Goal: Contribute content: Contribute content

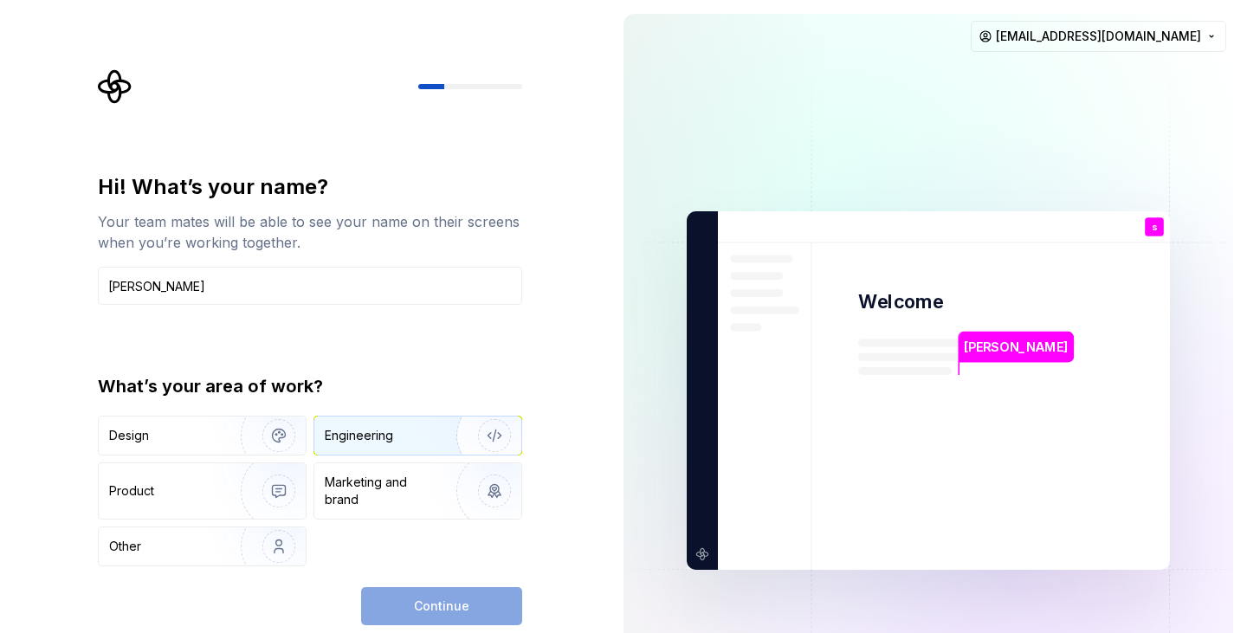
type input "[PERSON_NAME]"
click at [372, 430] on div "Engineering" at bounding box center [359, 435] width 68 height 17
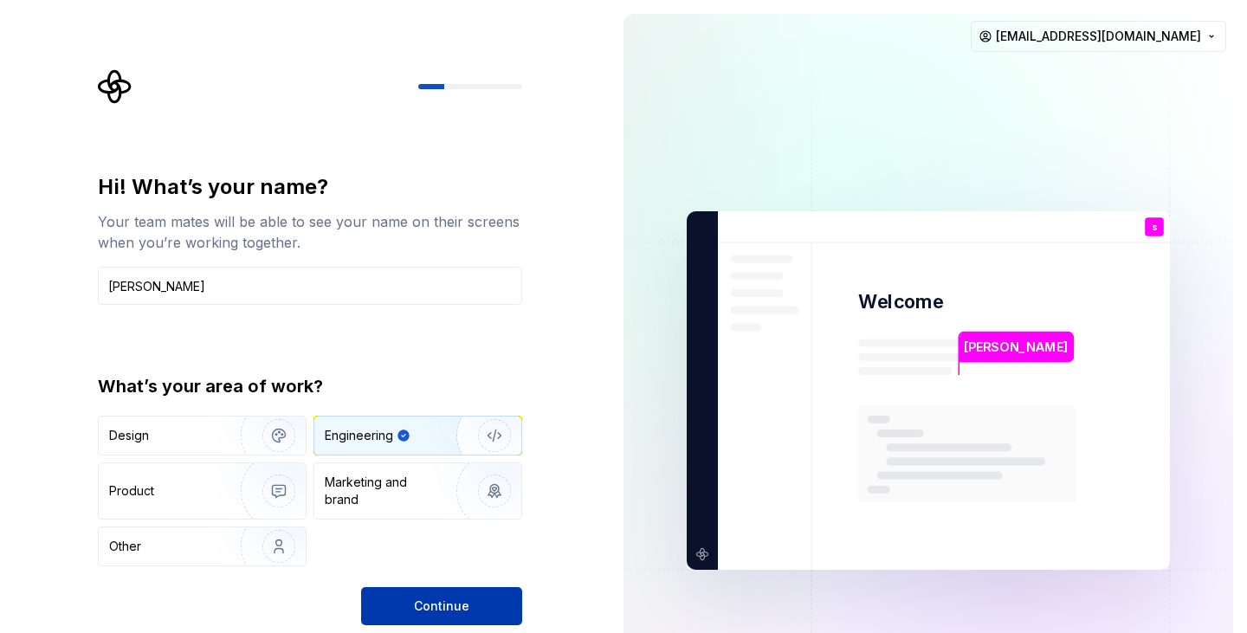
click at [413, 602] on button "Continue" at bounding box center [441, 606] width 161 height 38
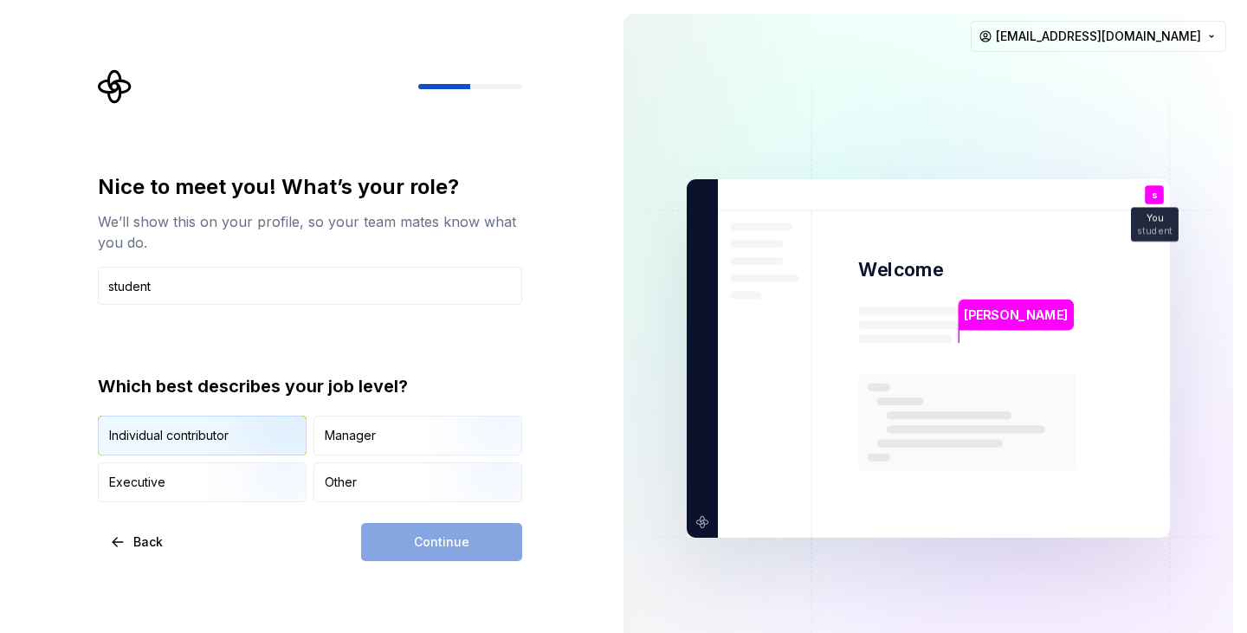
type input "student"
click at [214, 430] on img "button" at bounding box center [264, 457] width 111 height 116
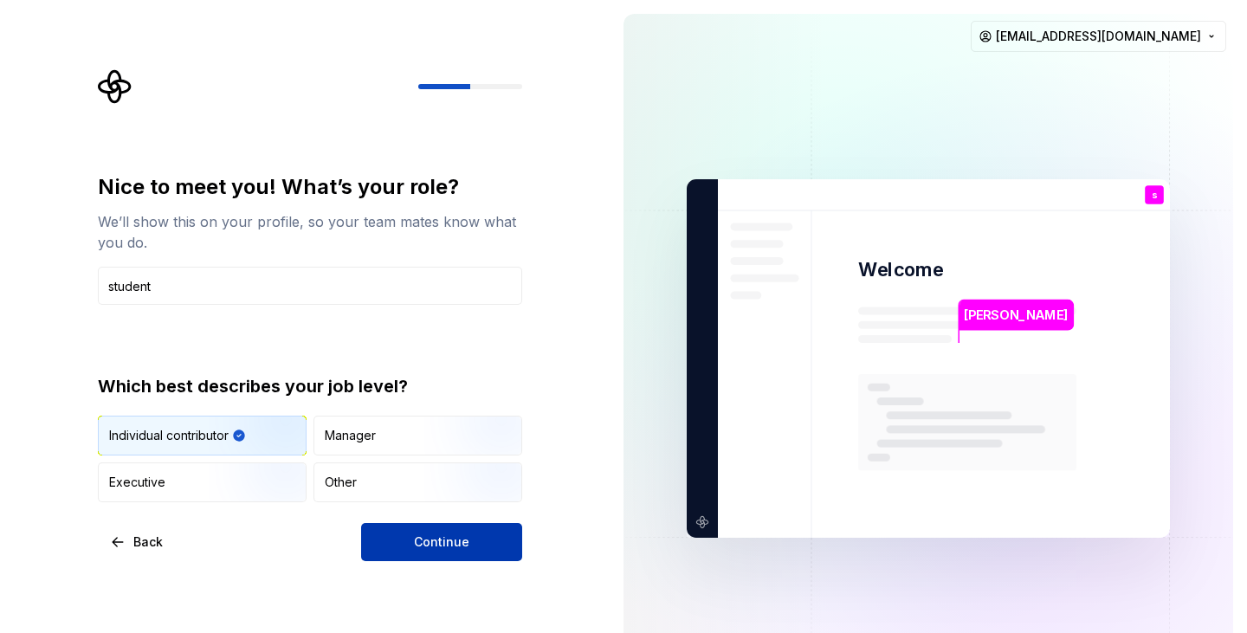
click at [389, 530] on button "Continue" at bounding box center [441, 542] width 161 height 38
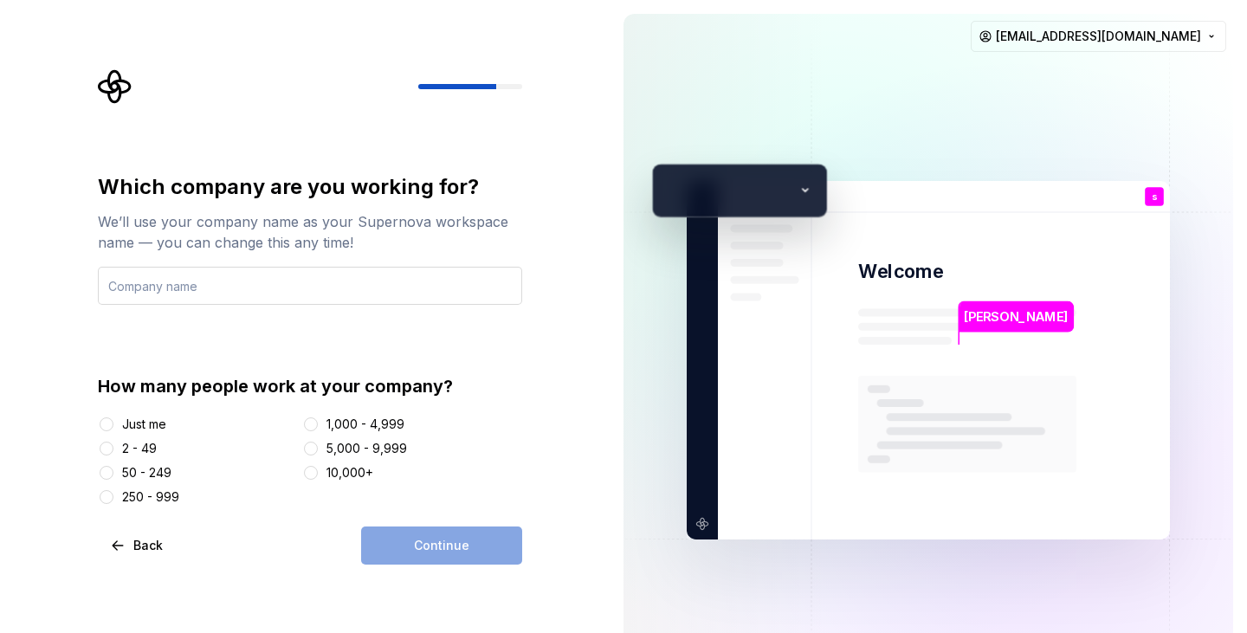
type input "s"
click at [245, 294] on input "no" at bounding box center [310, 286] width 424 height 38
type input "none"
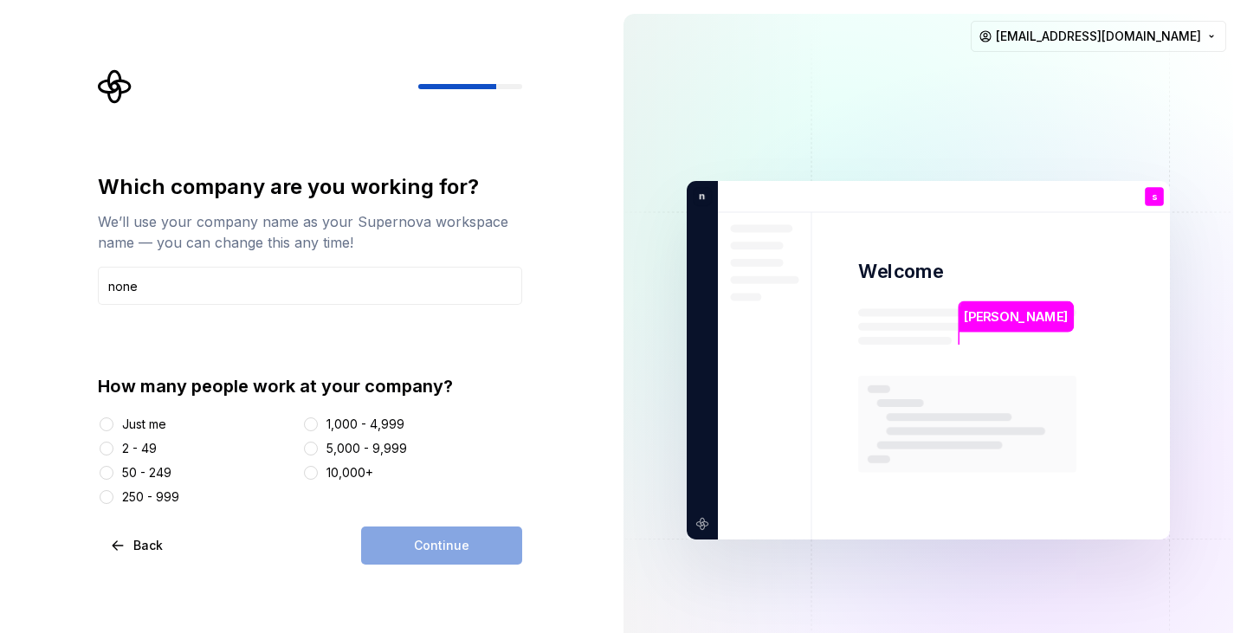
click at [146, 429] on div "Just me" at bounding box center [144, 424] width 44 height 17
click at [113, 429] on button "Just me" at bounding box center [107, 424] width 14 height 14
click at [405, 547] on button "Continue" at bounding box center [441, 546] width 161 height 38
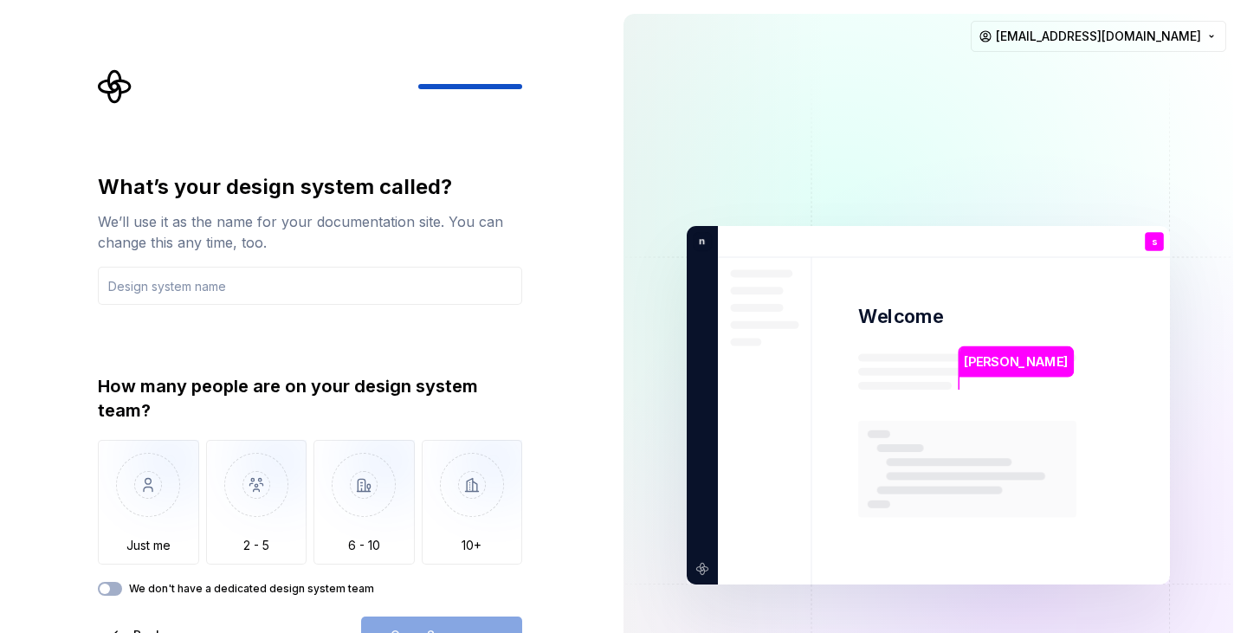
type input "w"
type input "caostbandhu"
click at [551, 395] on div "What’s your design system called? We’ll use it as the name for your documentati…" at bounding box center [305, 405] width 610 height 811
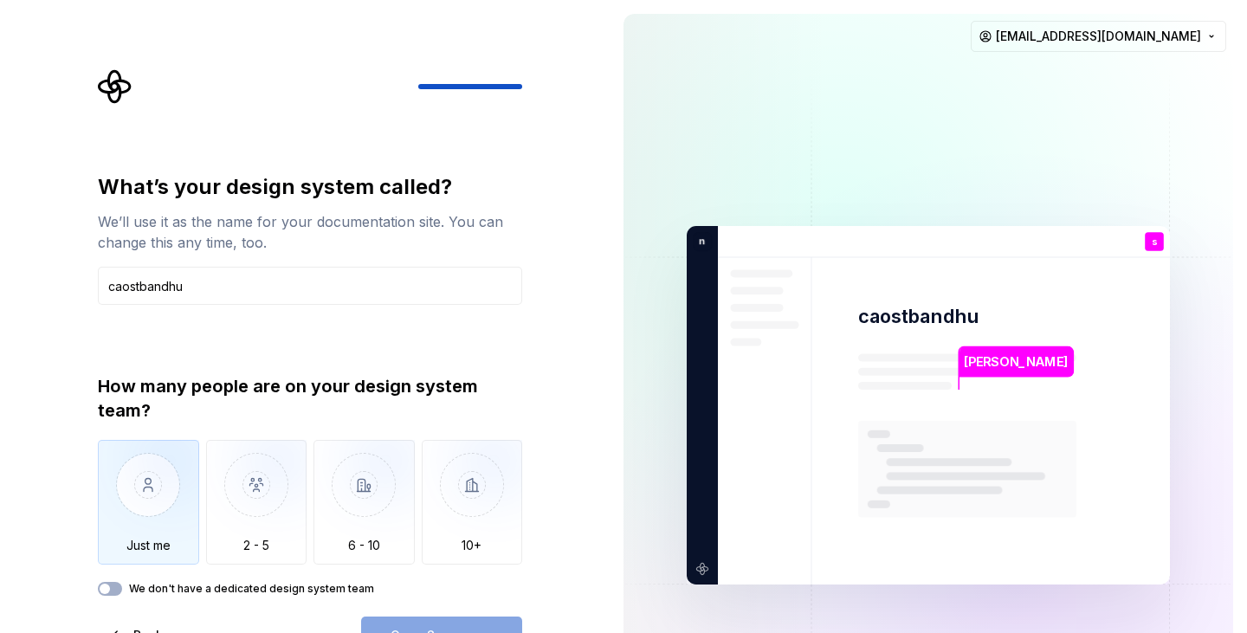
click at [132, 502] on img "button" at bounding box center [148, 498] width 101 height 116
click at [585, 420] on div "What’s your design system called? We’ll use it as the name for your documentati…" at bounding box center [305, 405] width 610 height 811
click at [622, 353] on div "[PERSON_NAME] caostbandhu s You student T B +3 n one [PERSON_NAME] [PERSON_NAME…" at bounding box center [928, 405] width 637 height 811
click at [539, 502] on div "What’s your design system called? We’ll use it as the name for your documentati…" at bounding box center [315, 362] width 456 height 586
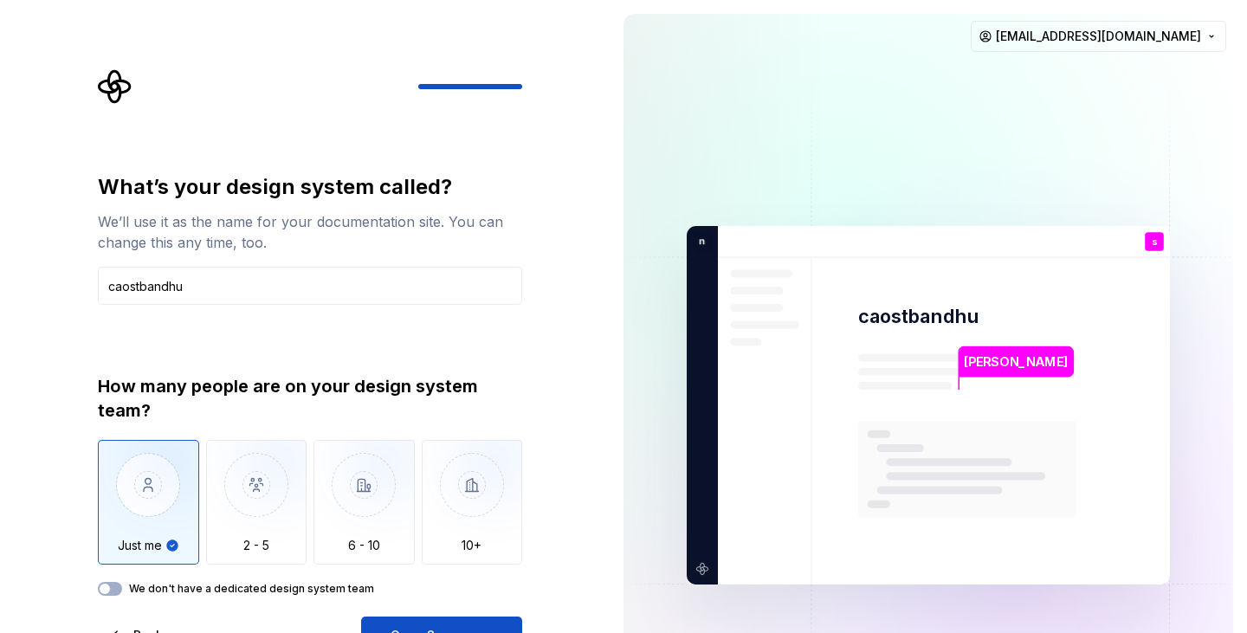
click at [253, 597] on div "What’s your design system called? We’ll use it as the name for your documentati…" at bounding box center [310, 414] width 424 height 482
click at [103, 590] on span "button" at bounding box center [105, 589] width 10 height 10
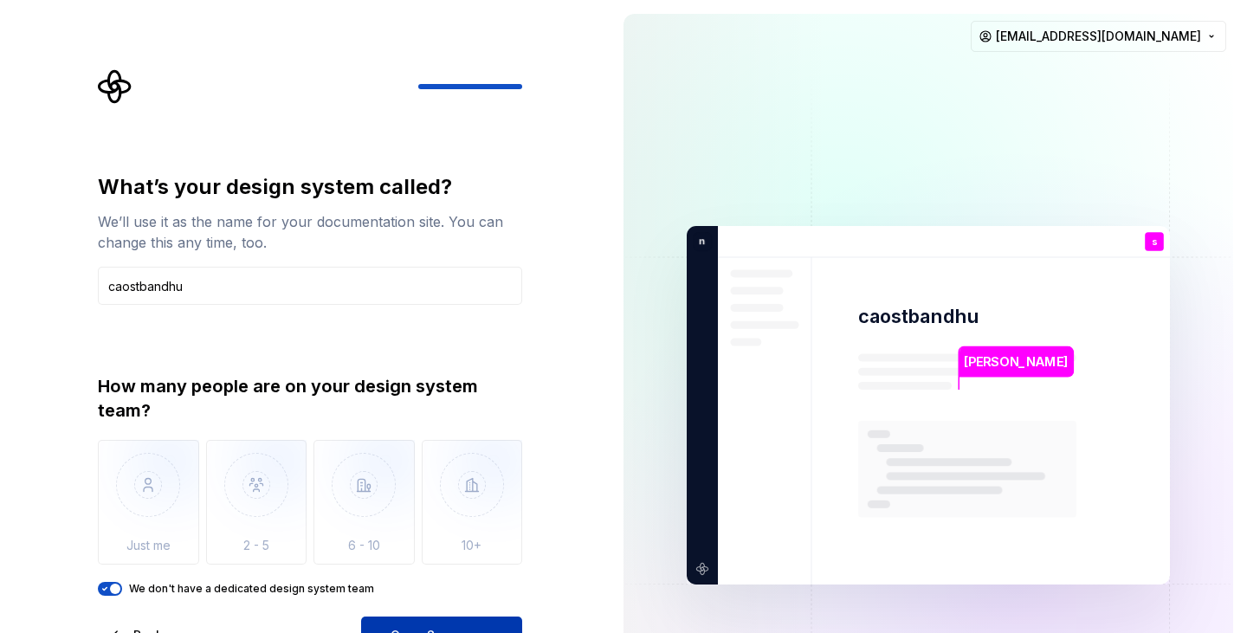
click at [396, 624] on button "Open Supernova" at bounding box center [441, 636] width 161 height 38
click at [603, 450] on div "What’s your design system called? We’ll use it as the name for your documentati…" at bounding box center [305, 405] width 610 height 811
click at [579, 346] on div "What’s your design system called? We’ll use it as the name for your documentati…" at bounding box center [305, 405] width 610 height 811
click at [981, 409] on img at bounding box center [929, 406] width 702 height 819
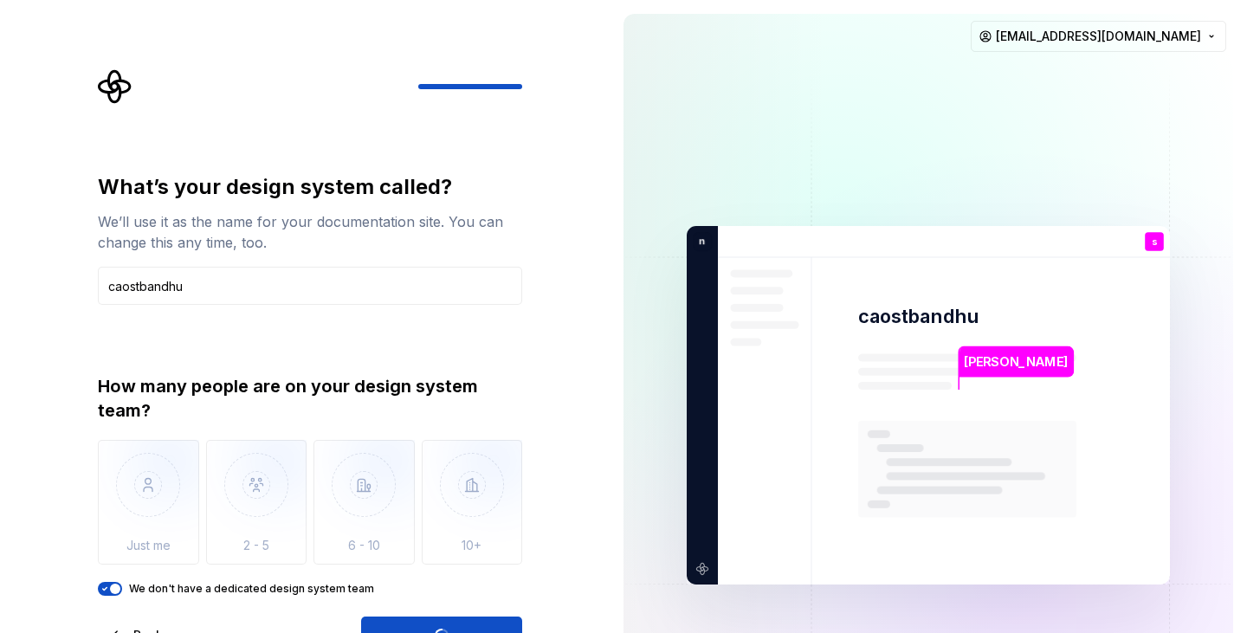
click at [981, 409] on img at bounding box center [929, 406] width 702 height 819
click at [1246, 358] on div "[PERSON_NAME] caostbandhu s You student T B +3 n one [PERSON_NAME] [PERSON_NAME…" at bounding box center [928, 405] width 637 height 811
drag, startPoint x: 1239, startPoint y: 278, endPoint x: 1246, endPoint y: 365, distance: 87.0
click at [1246, 365] on div "[PERSON_NAME] caostbandhu s You student T B +3 n one [PERSON_NAME] [PERSON_NAME…" at bounding box center [928, 405] width 637 height 811
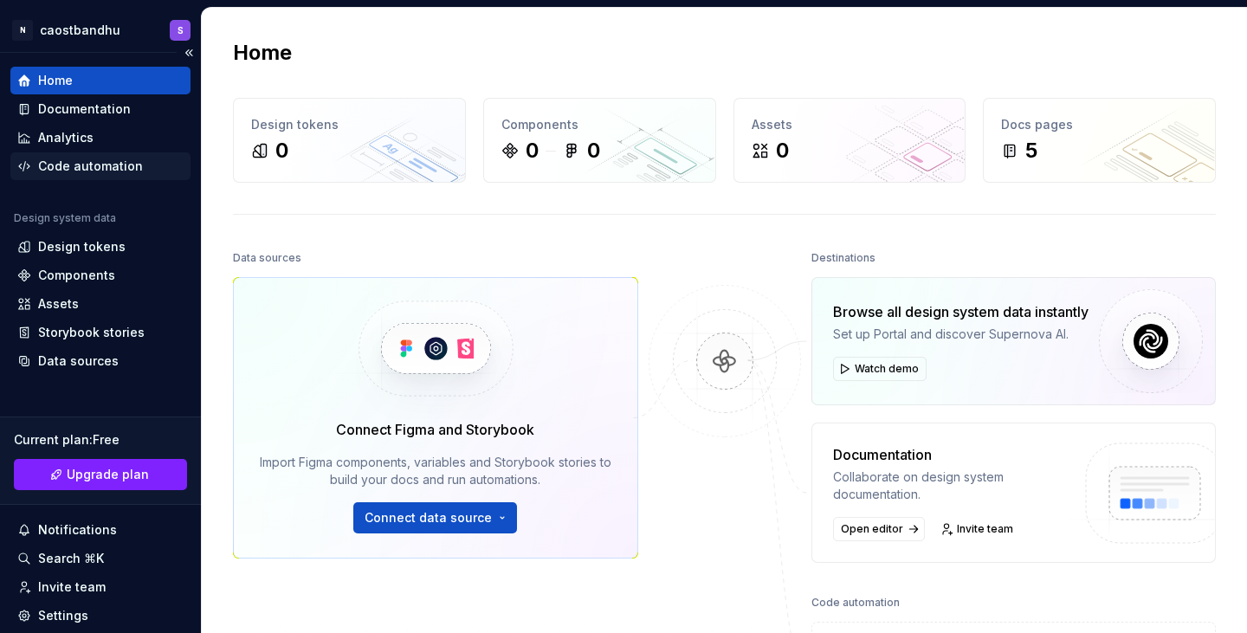
click at [106, 155] on div "Code automation" at bounding box center [100, 166] width 180 height 28
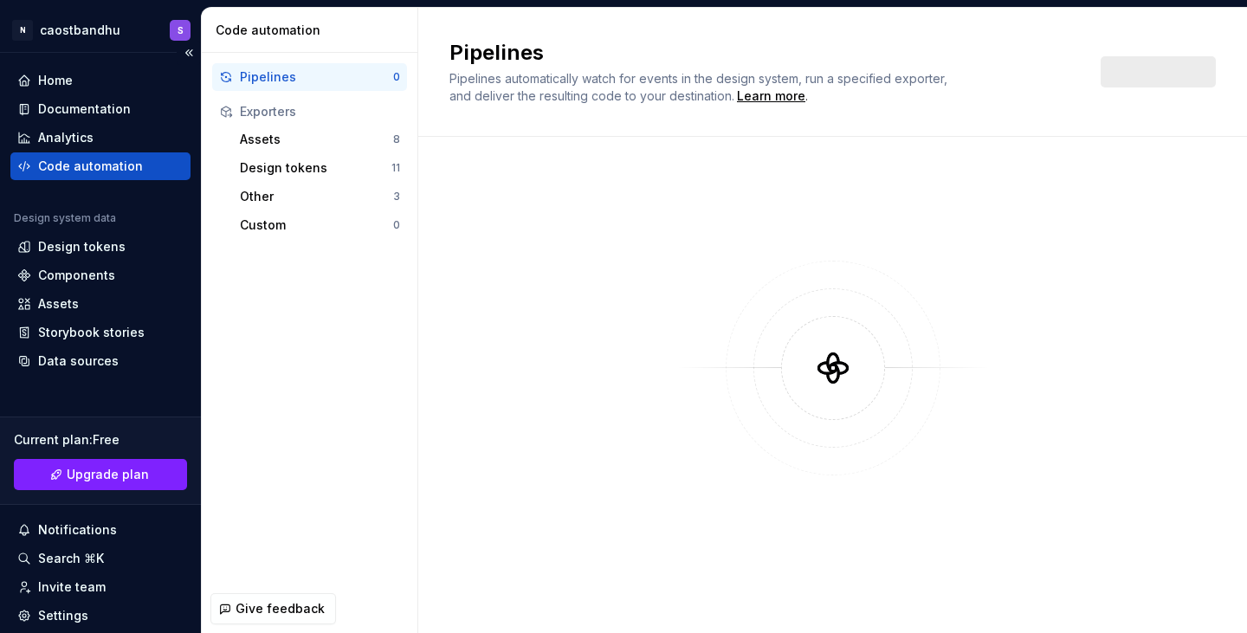
click at [102, 170] on div "Code automation" at bounding box center [90, 166] width 105 height 17
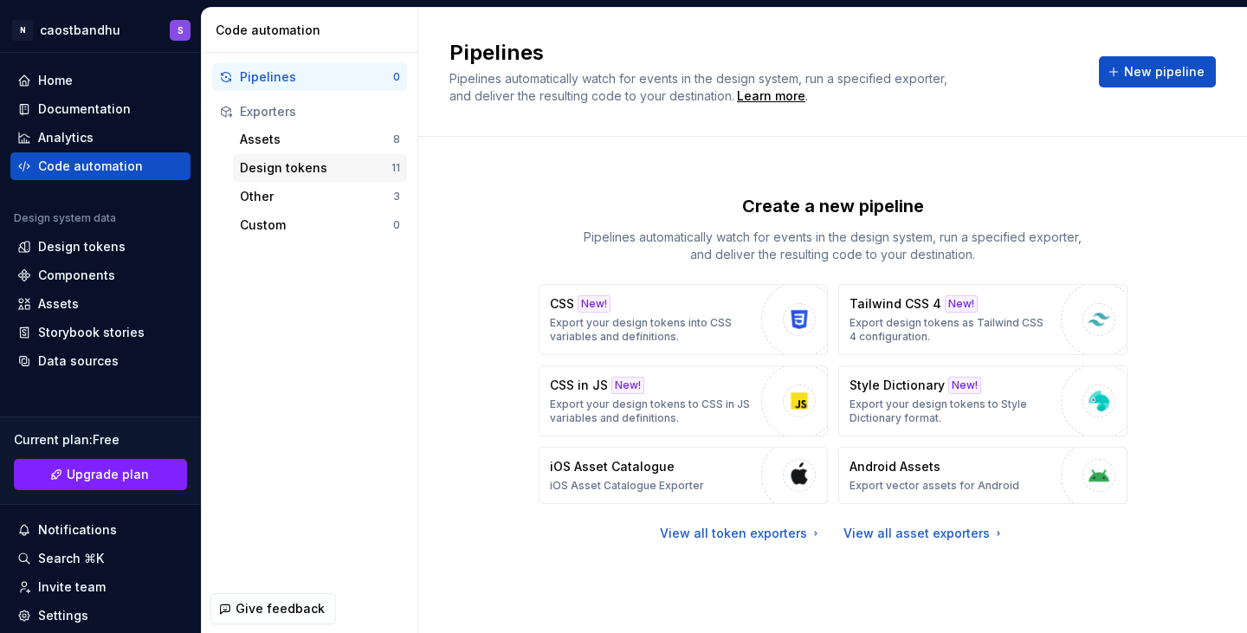
click at [347, 174] on div "Design tokens" at bounding box center [316, 167] width 152 height 17
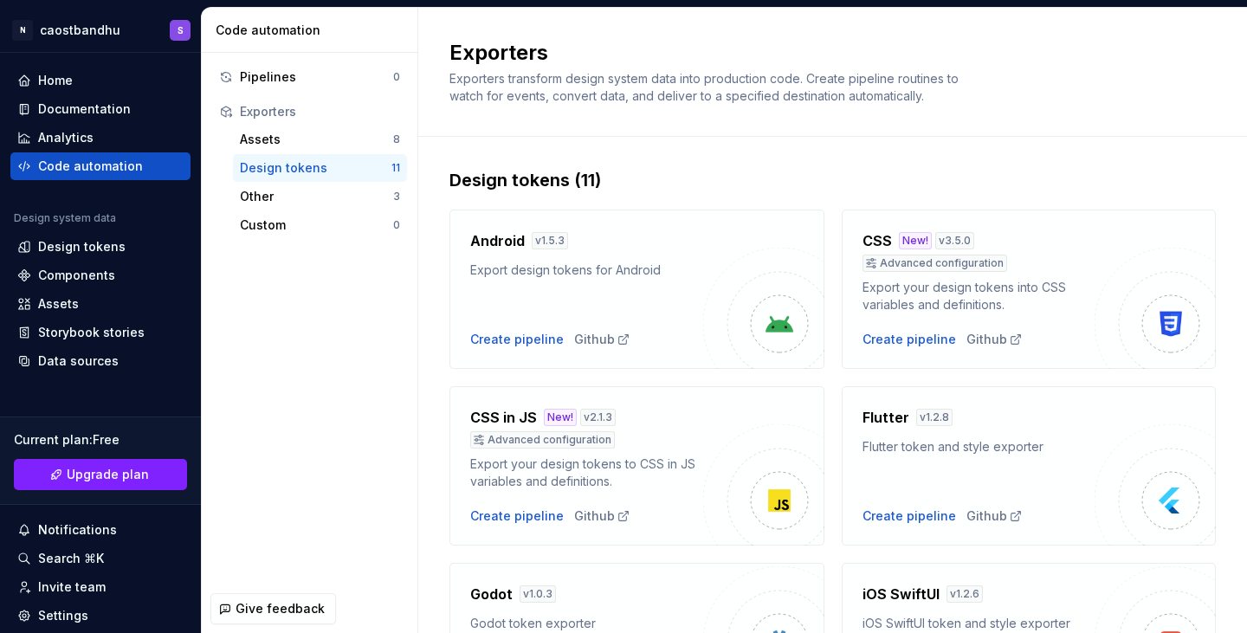
click at [935, 458] on div "Flutter v 1.2.8 Flutter token and style exporter Create pipeline Github" at bounding box center [979, 466] width 233 height 118
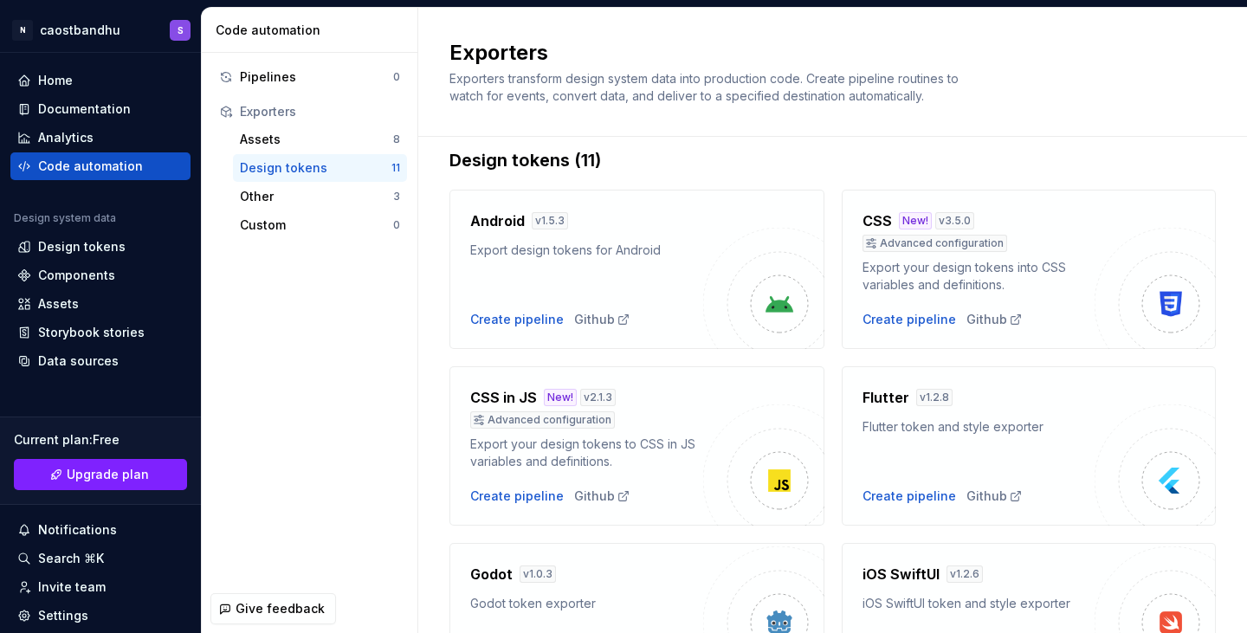
scroll to position [15, 0]
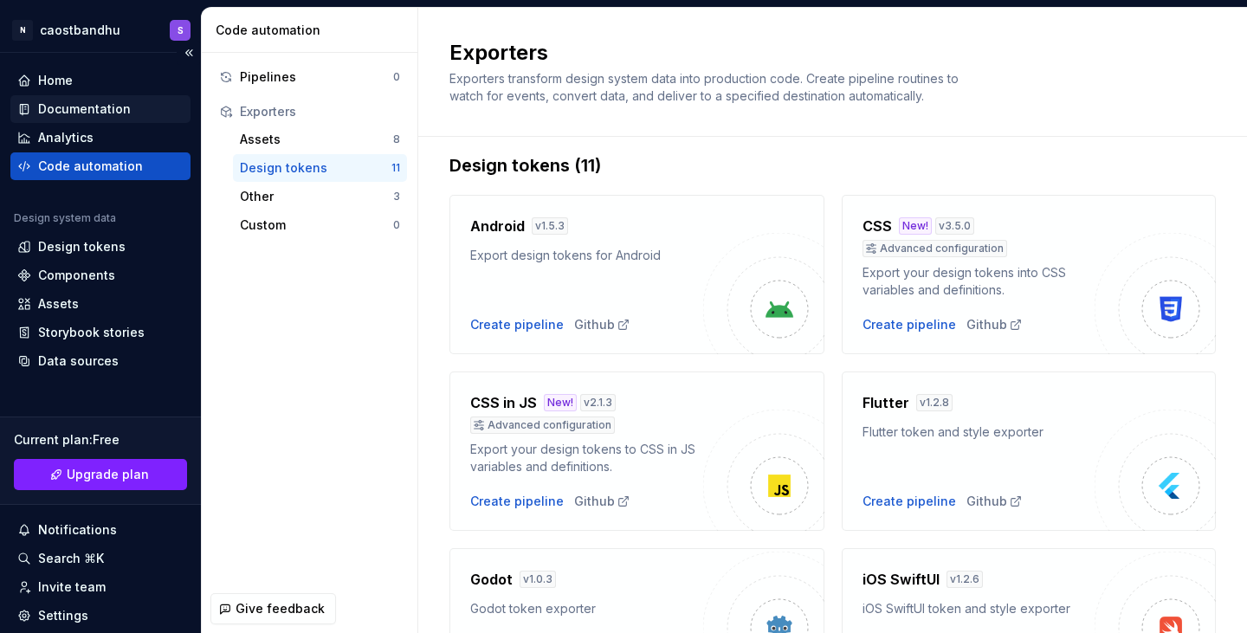
click at [152, 117] on div "Documentation" at bounding box center [100, 108] width 166 height 17
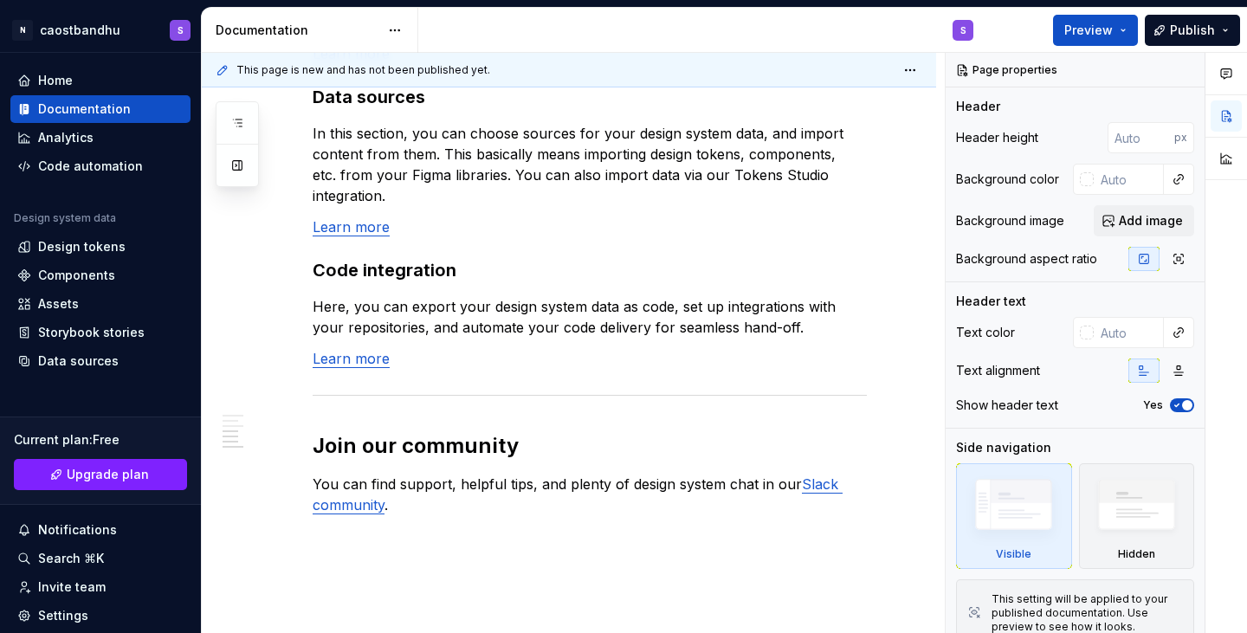
scroll to position [1533, 0]
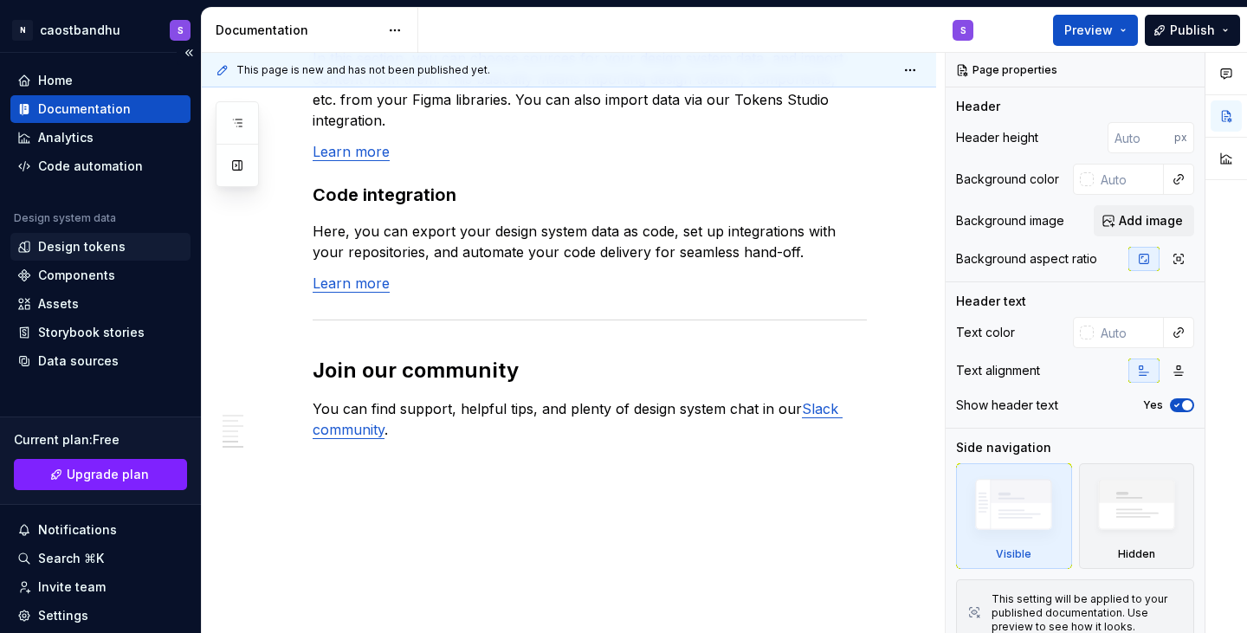
click at [77, 249] on div "Design tokens" at bounding box center [81, 246] width 87 height 17
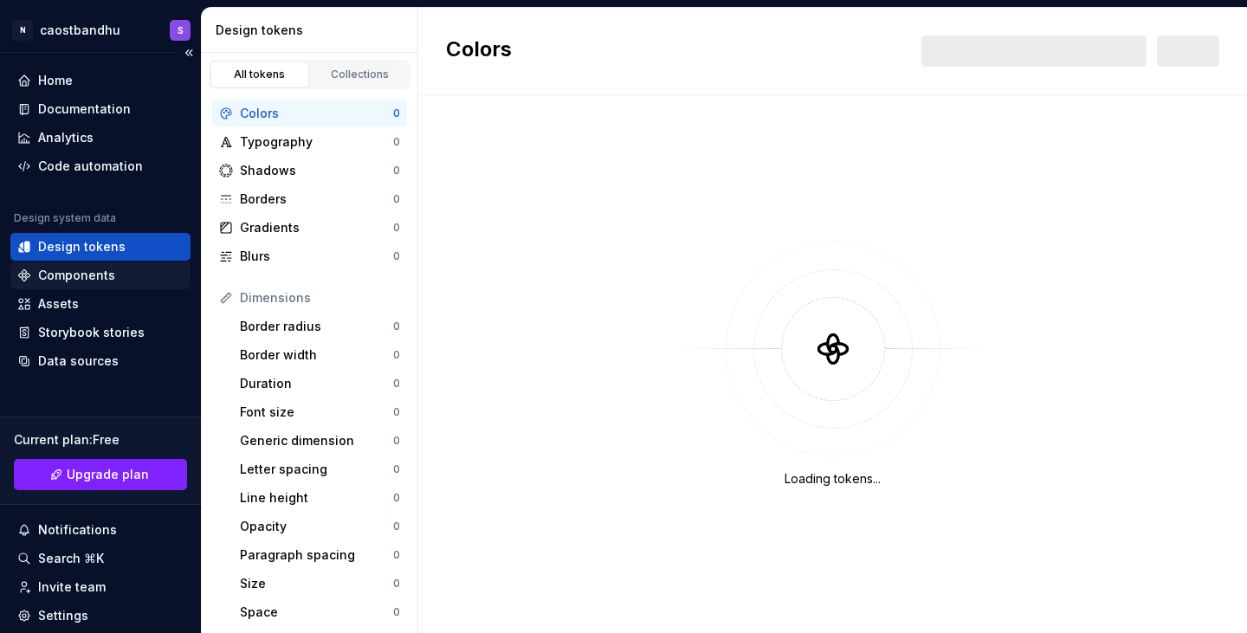
click at [100, 276] on div "Components" at bounding box center [76, 275] width 77 height 17
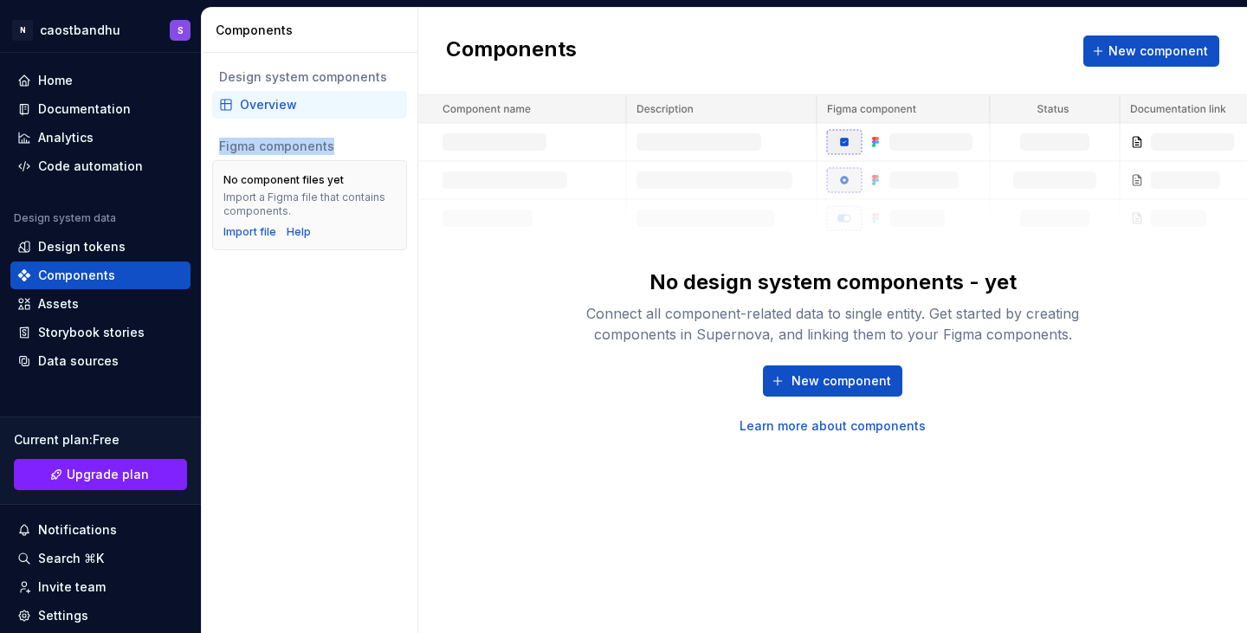
drag, startPoint x: 219, startPoint y: 151, endPoint x: 346, endPoint y: 139, distance: 127.8
click at [346, 139] on div "Figma components" at bounding box center [309, 146] width 181 height 17
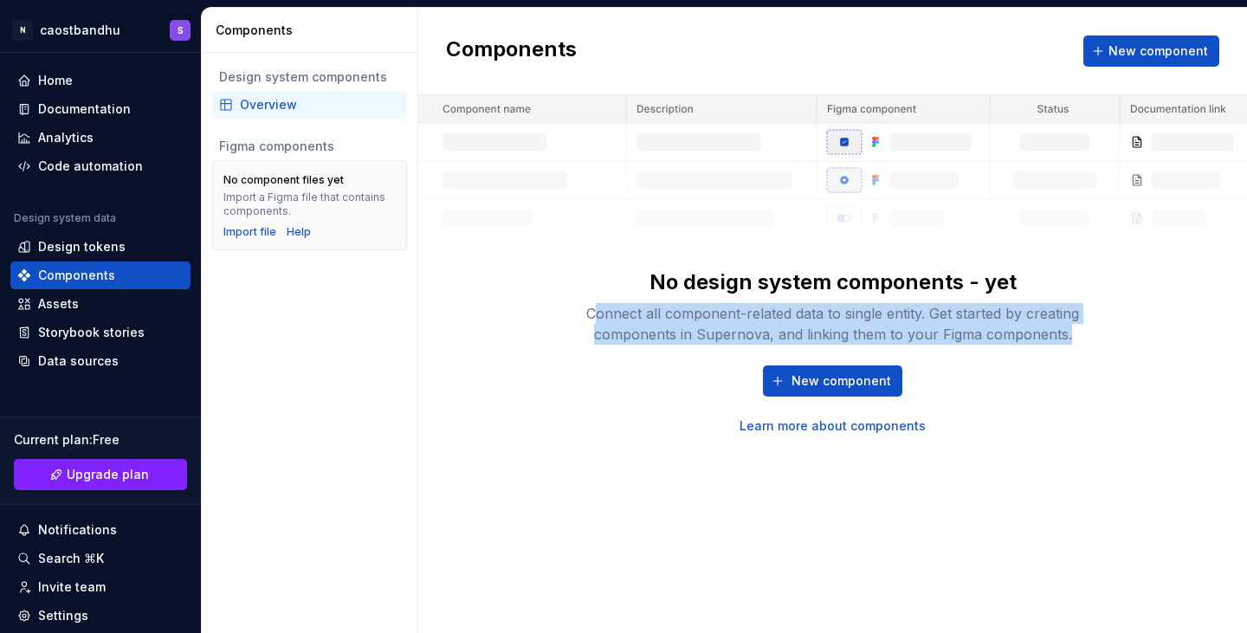
drag, startPoint x: 592, startPoint y: 320, endPoint x: 1159, endPoint y: 334, distance: 566.7
click at [1159, 334] on div "No design system components - yet Connect all component-related data to single …" at bounding box center [832, 265] width 829 height 340
click at [1096, 333] on div "Connect all component-related data to single entity. Get started by creating co…" at bounding box center [833, 324] width 554 height 42
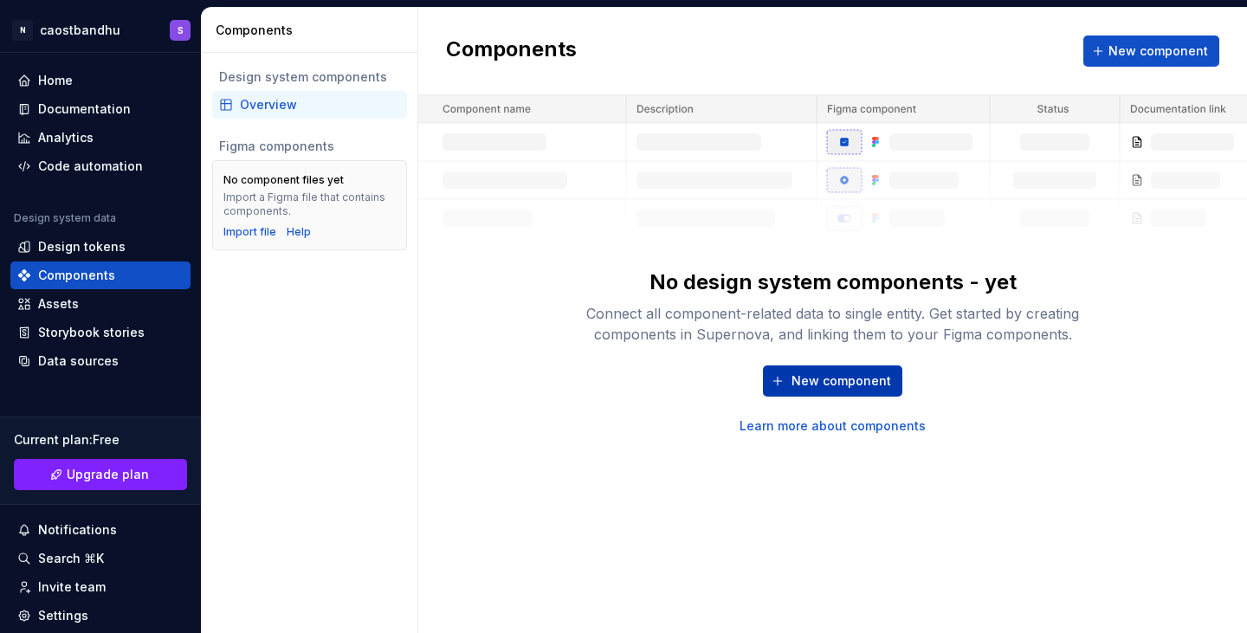
click at [816, 383] on span "New component" at bounding box center [842, 380] width 100 height 17
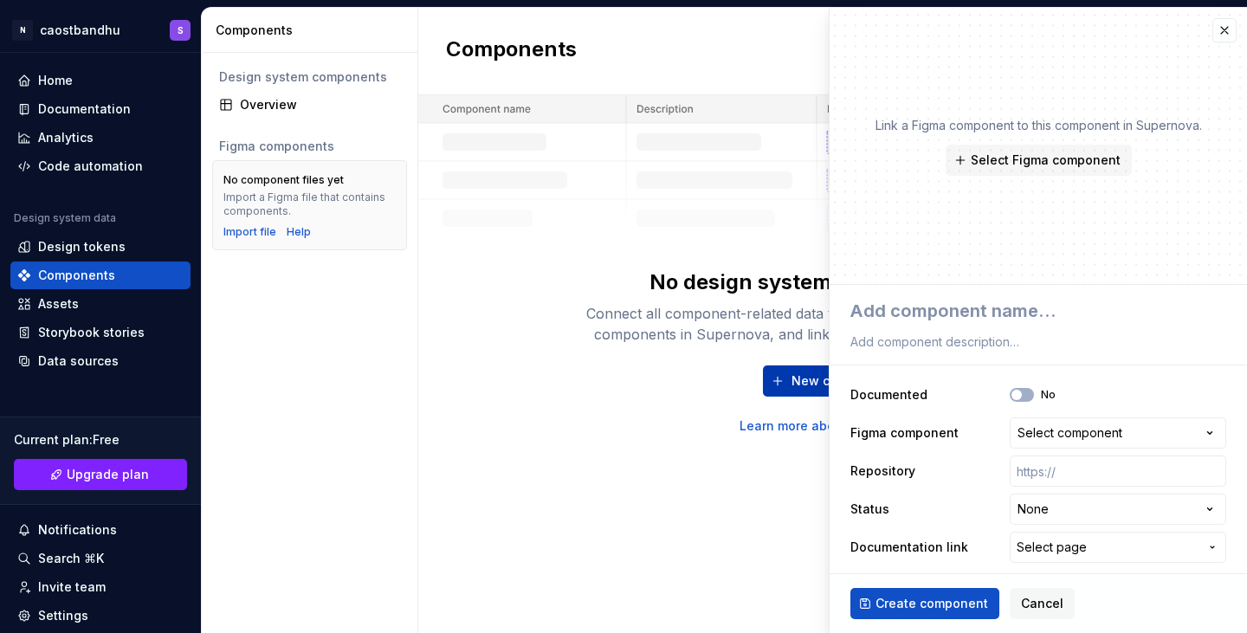
type textarea "*"
click at [1213, 30] on button "button" at bounding box center [1225, 30] width 24 height 24
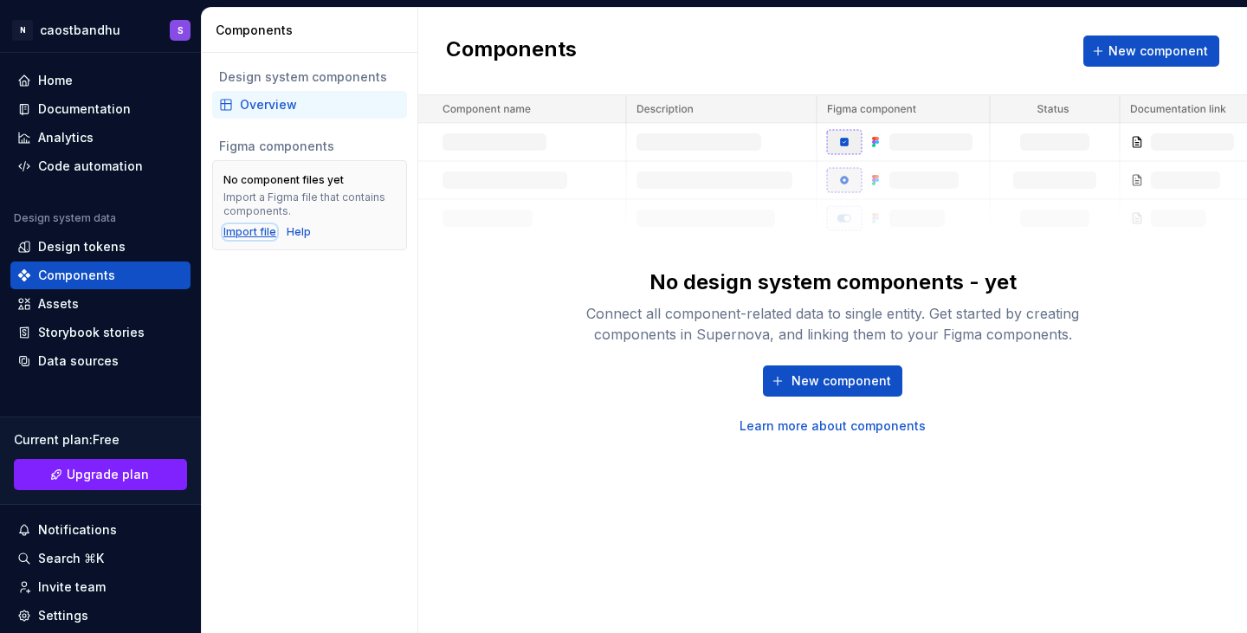
click at [263, 234] on div "Import file" at bounding box center [249, 232] width 53 height 14
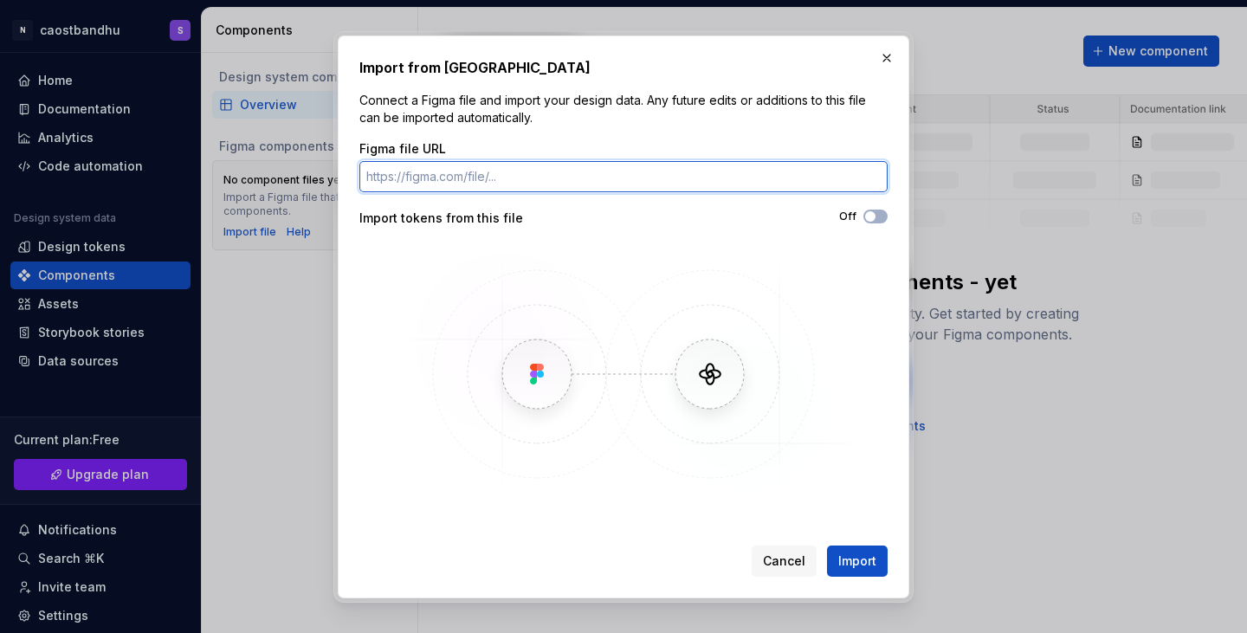
paste input "[URL][DOMAIN_NAME]"
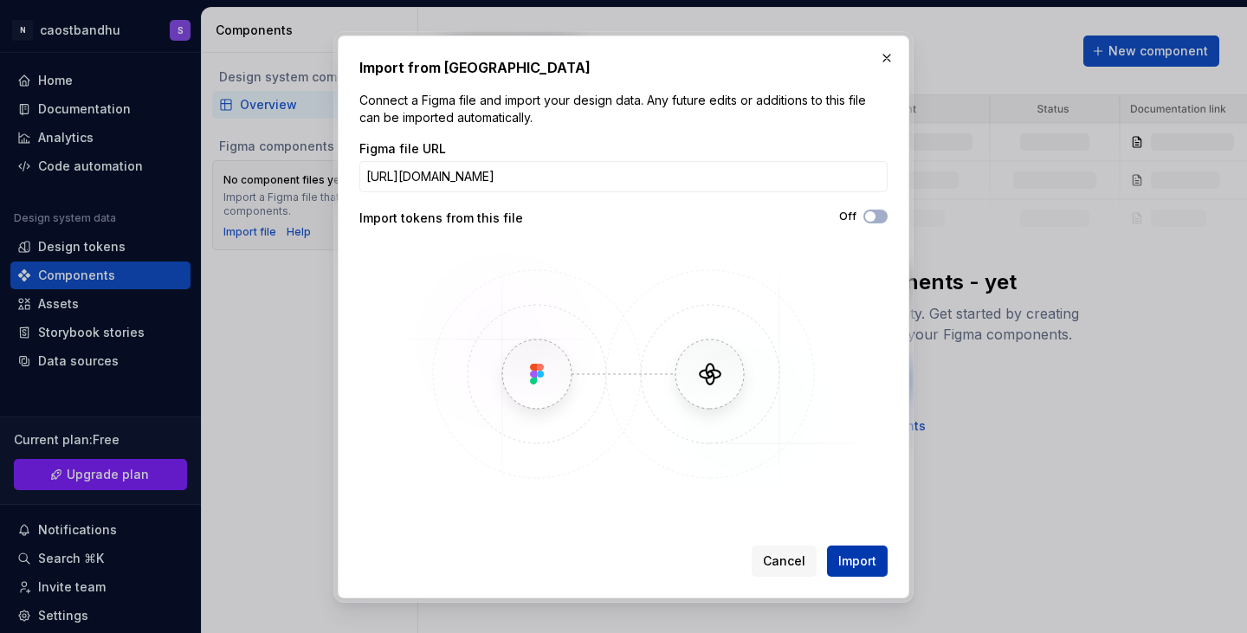
click at [855, 559] on span "Import" at bounding box center [857, 561] width 38 height 17
click at [865, 207] on div "Figma file URL [URL][DOMAIN_NAME] Import tokens from this file Off" at bounding box center [623, 322] width 528 height 364
click at [867, 214] on span "button" at bounding box center [870, 216] width 10 height 10
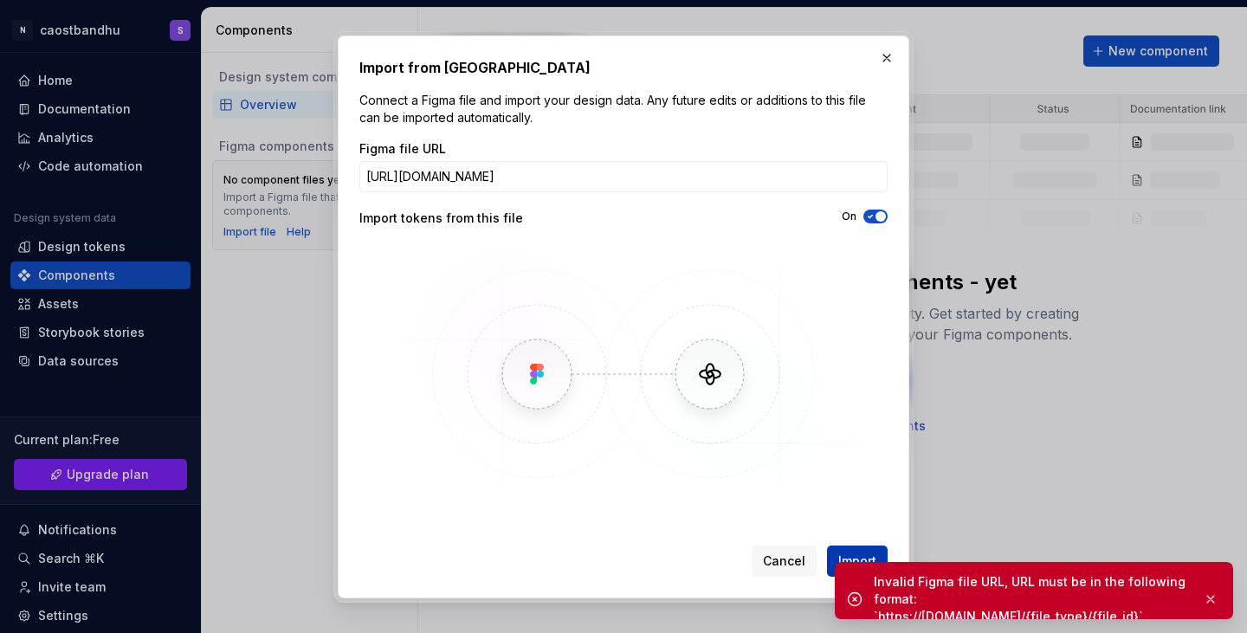
click at [869, 551] on button "Import" at bounding box center [857, 561] width 61 height 31
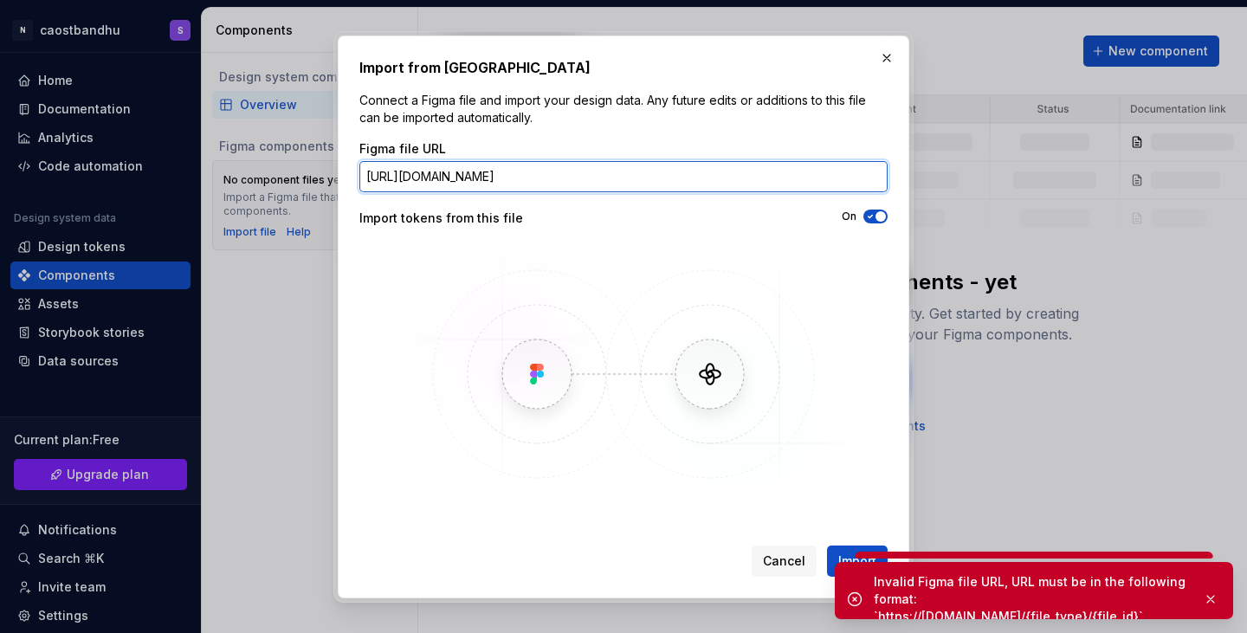
click at [760, 187] on input "[URL][DOMAIN_NAME]" at bounding box center [623, 176] width 528 height 31
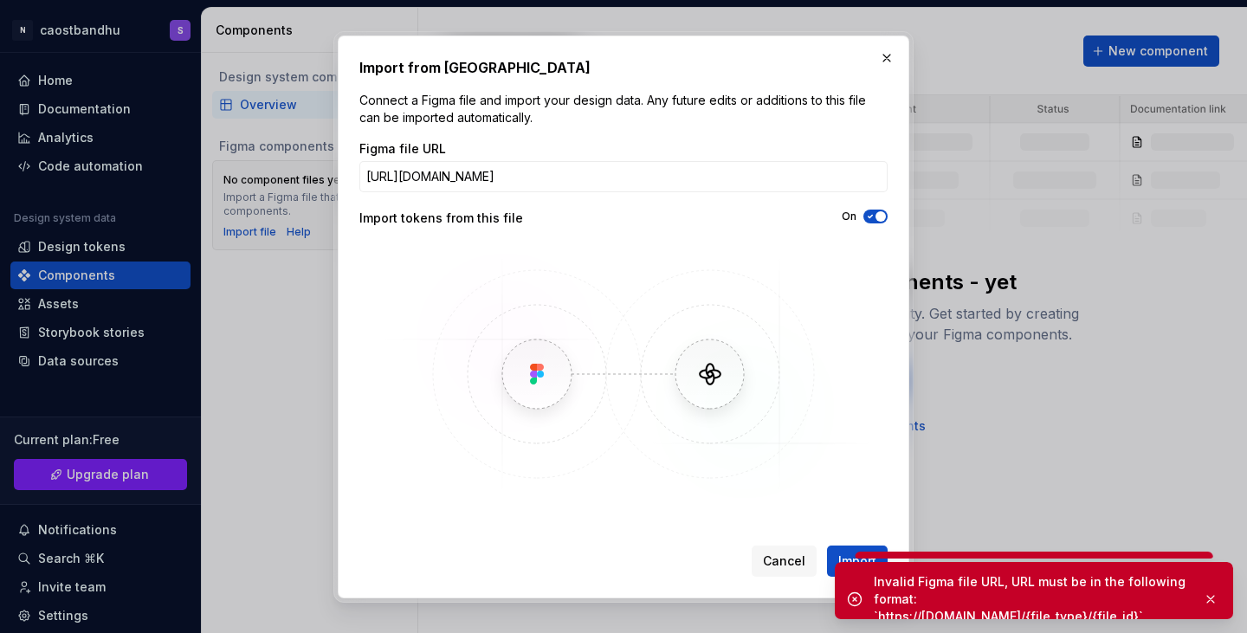
click at [518, 371] on img at bounding box center [623, 374] width 502 height 260
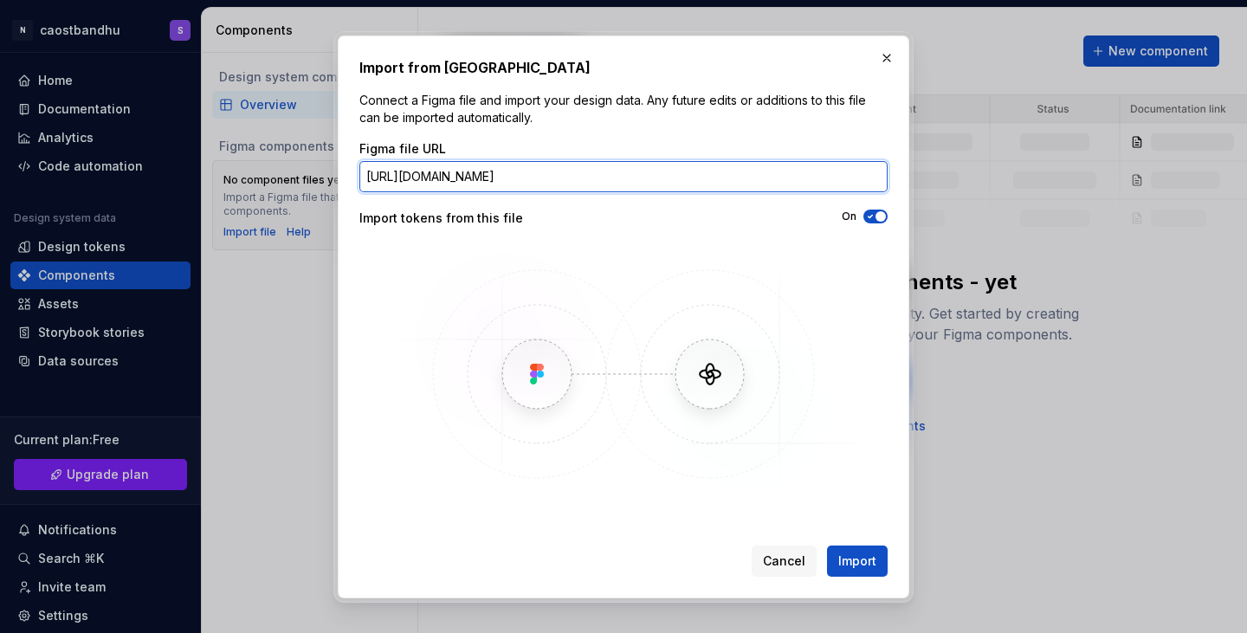
drag, startPoint x: 855, startPoint y: 183, endPoint x: 296, endPoint y: 209, distance: 559.3
click at [296, 209] on div "Import from Figma Connect a Figma file and import your design data. Any future …" at bounding box center [623, 316] width 1247 height 633
type input "g-UI?node-id=0-1&t=7Sq4bBlozCyqCa8V-1"
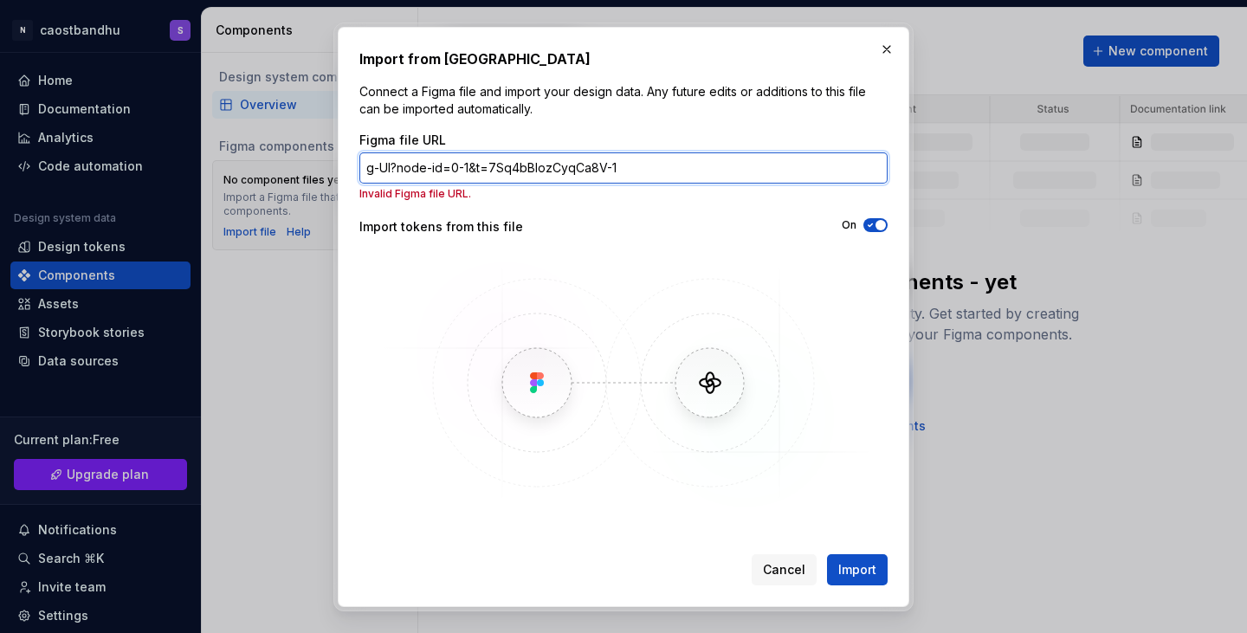
drag, startPoint x: 646, startPoint y: 166, endPoint x: 235, endPoint y: 165, distance: 411.4
click at [235, 165] on div "Import from Figma Connect a Figma file and import your design data. Any future …" at bounding box center [623, 316] width 1247 height 633
click at [624, 156] on input "Figma file URL" at bounding box center [623, 167] width 528 height 31
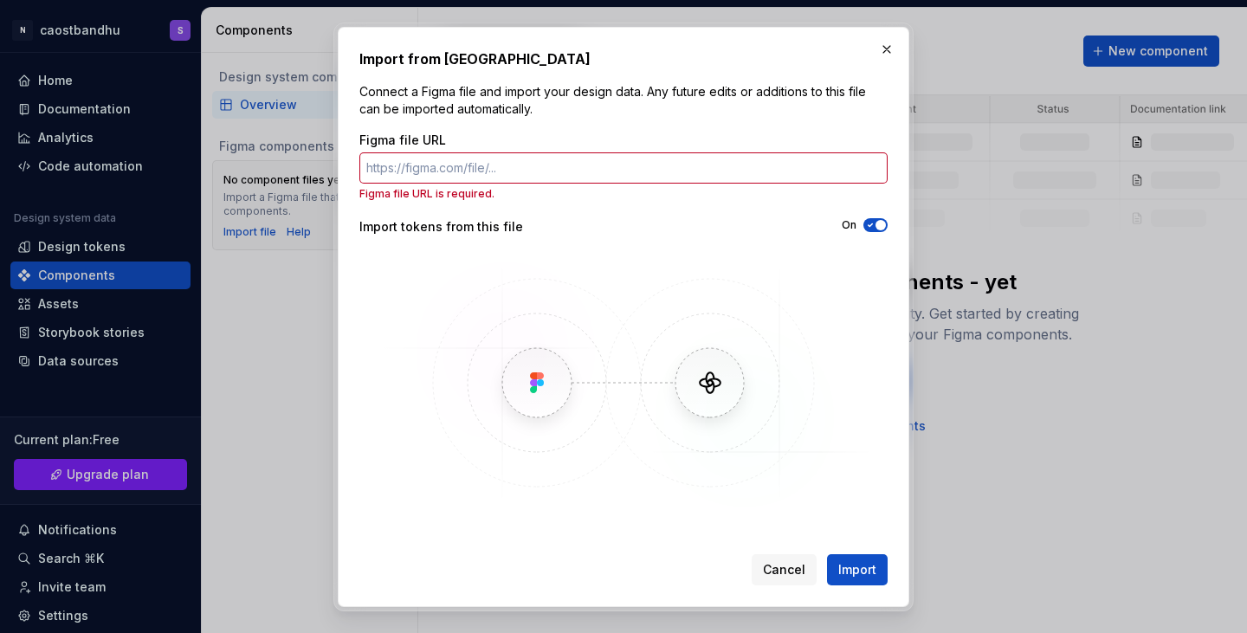
type button "on"
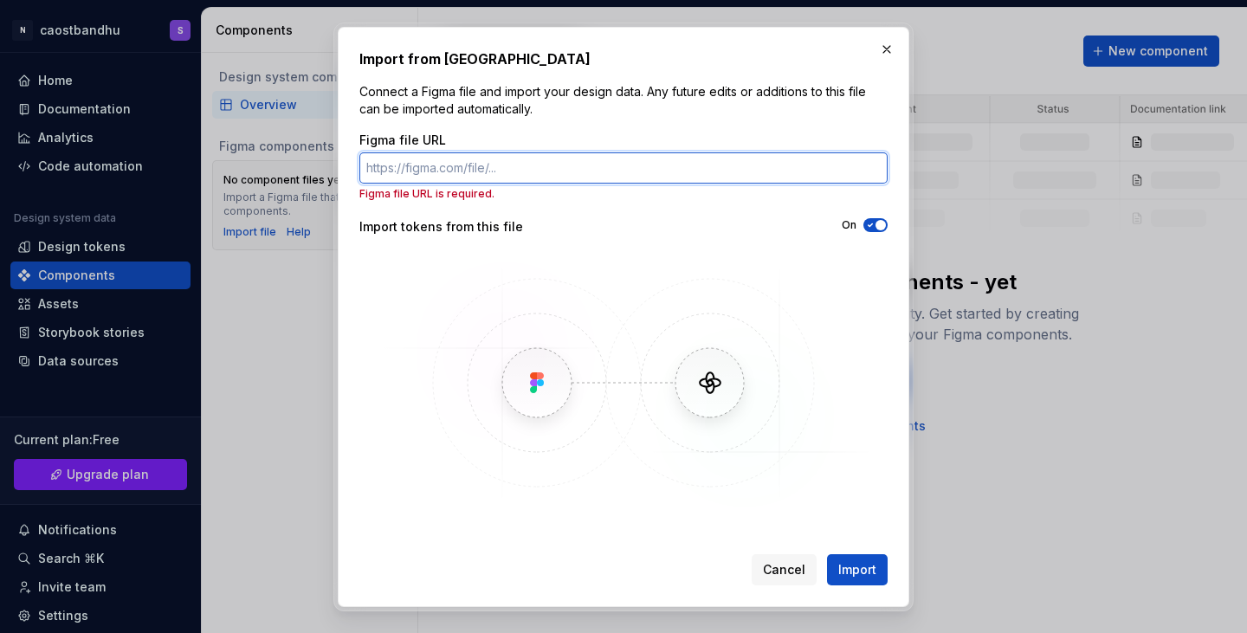
click at [473, 169] on input "Figma file URL" at bounding box center [623, 167] width 528 height 31
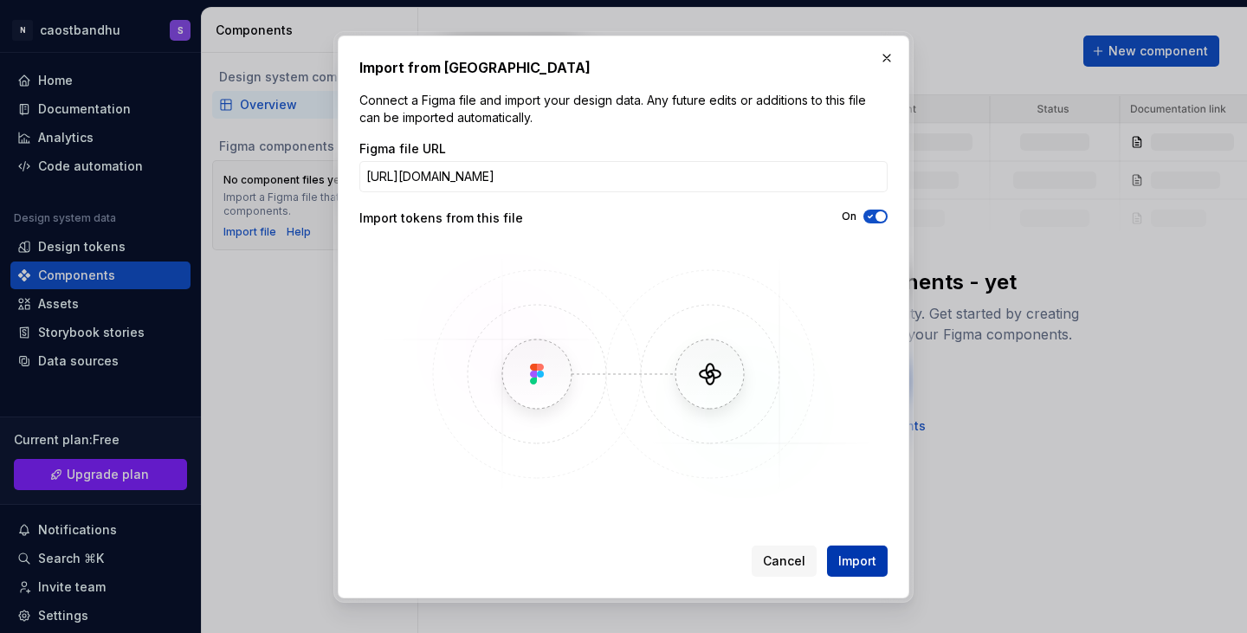
click at [864, 558] on span "Import" at bounding box center [857, 561] width 38 height 17
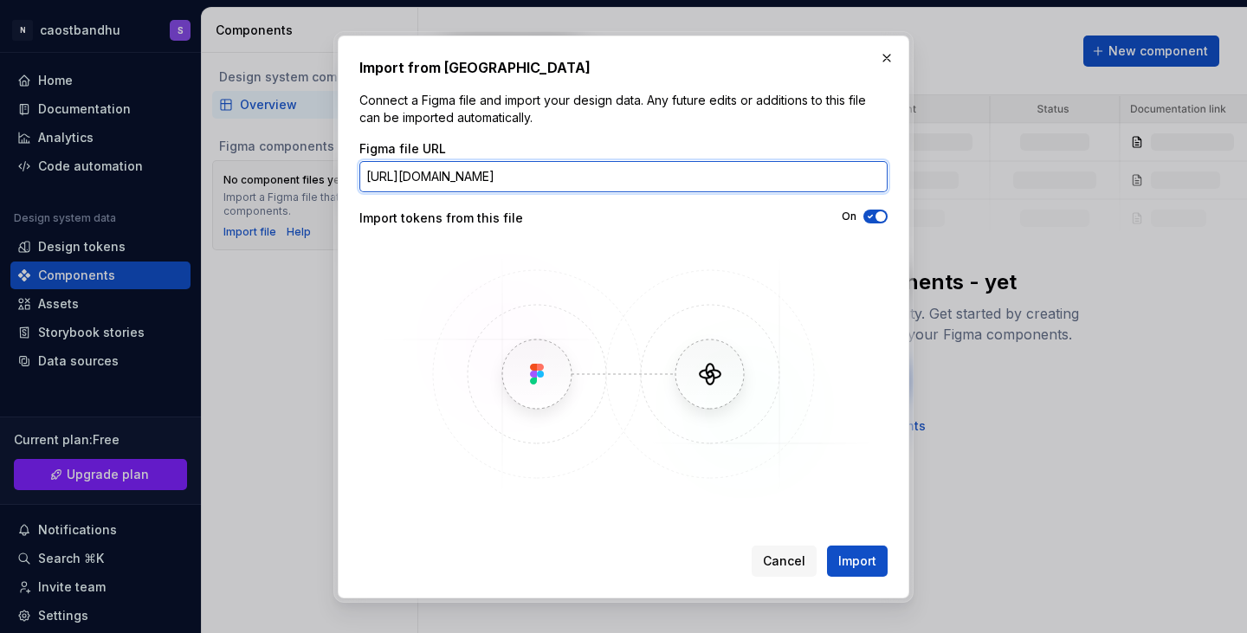
click at [612, 180] on input "[URL][DOMAIN_NAME]" at bounding box center [623, 176] width 528 height 31
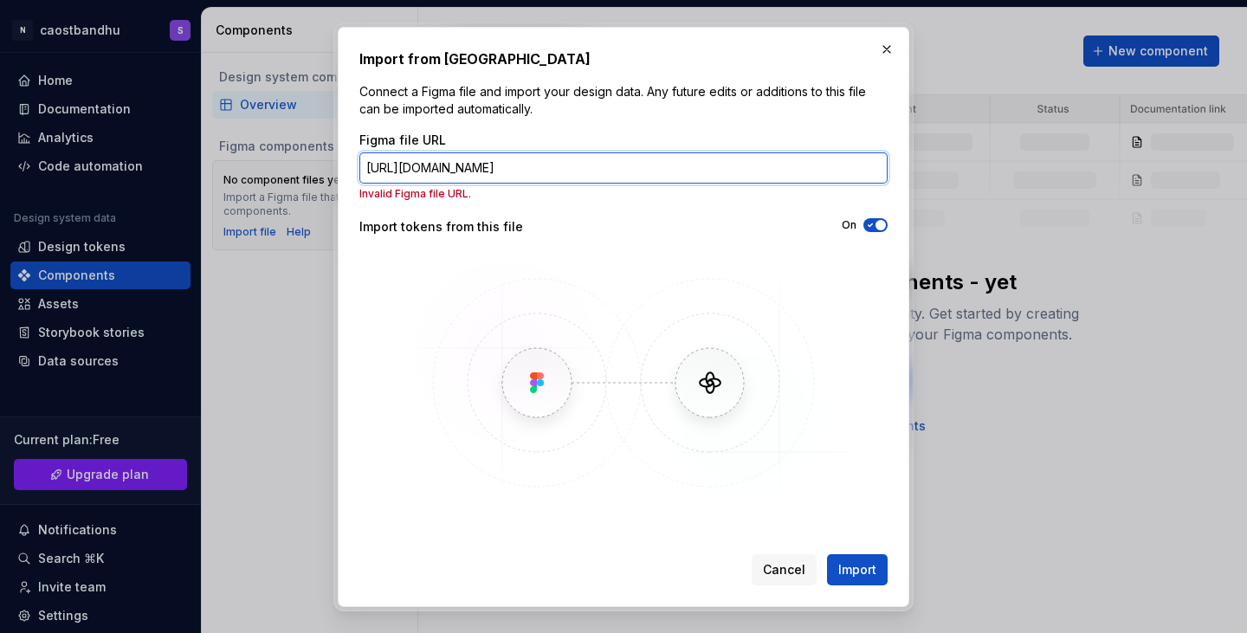
drag, startPoint x: 867, startPoint y: 166, endPoint x: 305, endPoint y: 179, distance: 562.3
click at [305, 179] on div "Import from Figma Connect a Figma file and import your design data. Any future …" at bounding box center [623, 316] width 1247 height 633
type input "ode-id=0-1&t=7Sq4bBlozCyqCa8V-1"
drag, startPoint x: 603, startPoint y: 182, endPoint x: 237, endPoint y: 185, distance: 365.5
click at [237, 185] on div "Import from Figma Connect a Figma file and import your design data. Any future …" at bounding box center [623, 316] width 1247 height 633
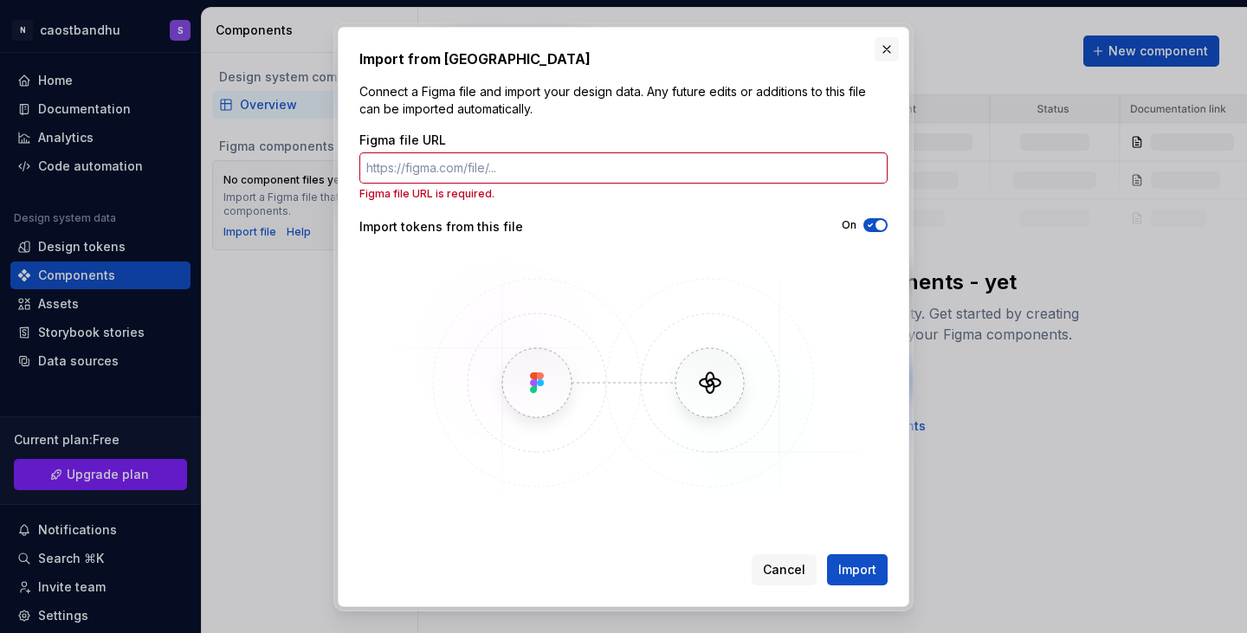
click at [885, 50] on button "button" at bounding box center [887, 49] width 24 height 24
